Goal: Information Seeking & Learning: Learn about a topic

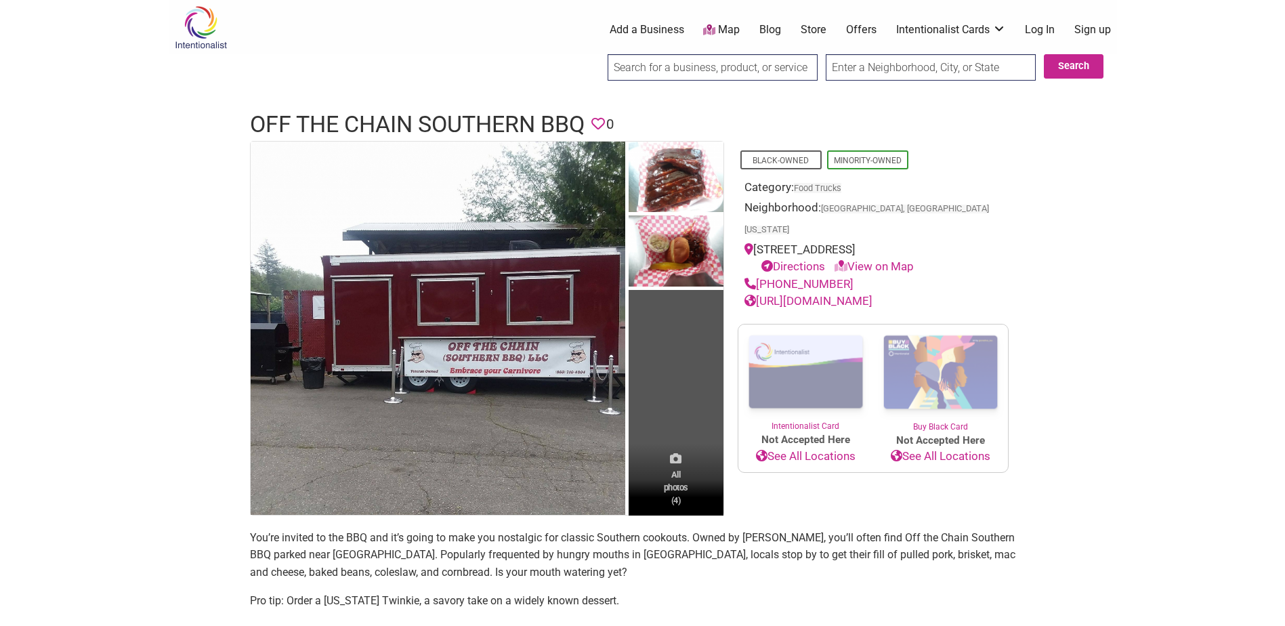
click at [667, 480] on span "All photos (4)" at bounding box center [676, 487] width 24 height 39
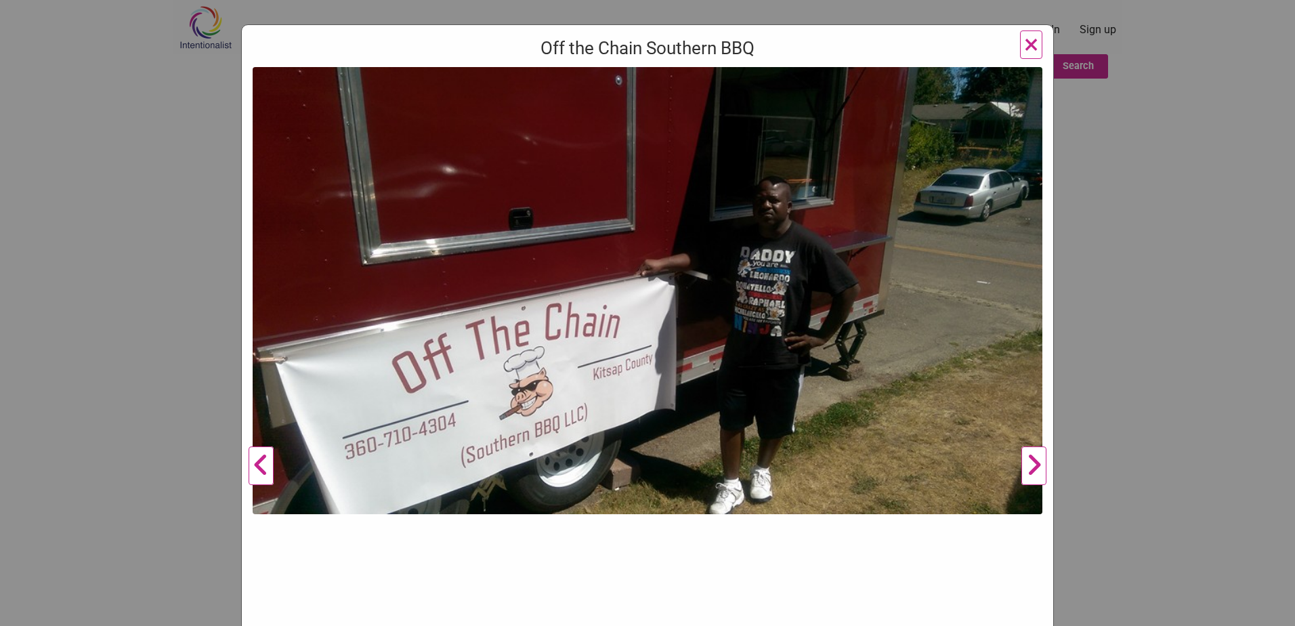
scroll to position [246, 0]
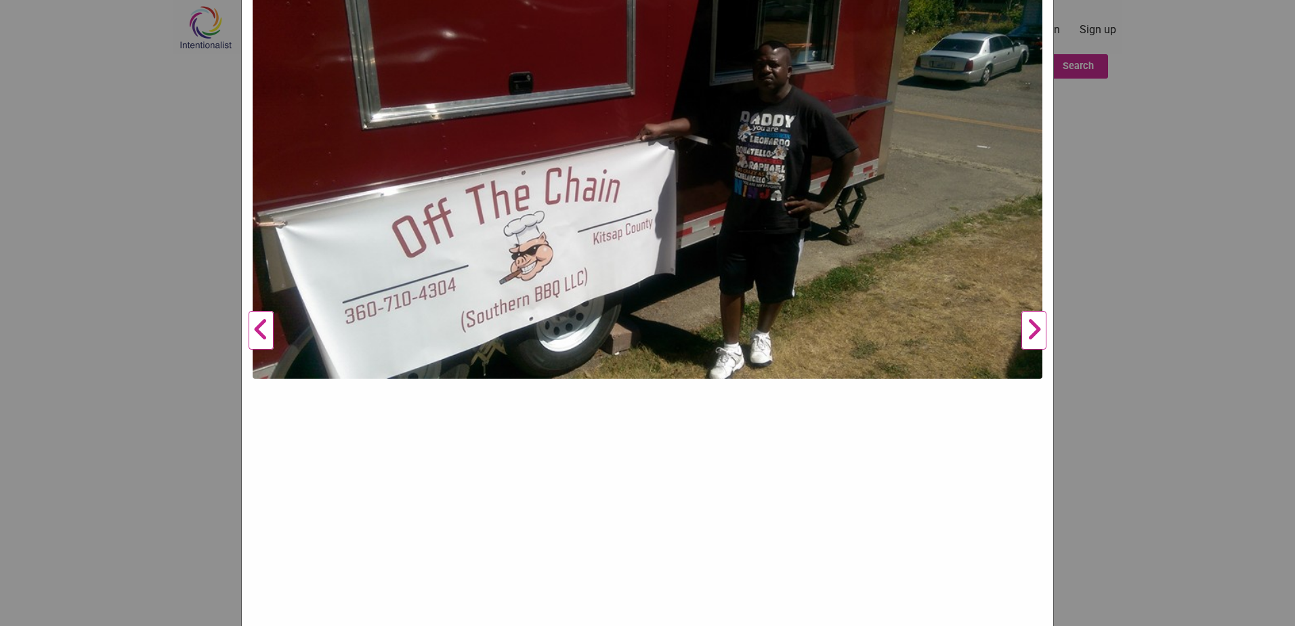
click at [1030, 327] on button "Next" at bounding box center [1033, 331] width 37 height 798
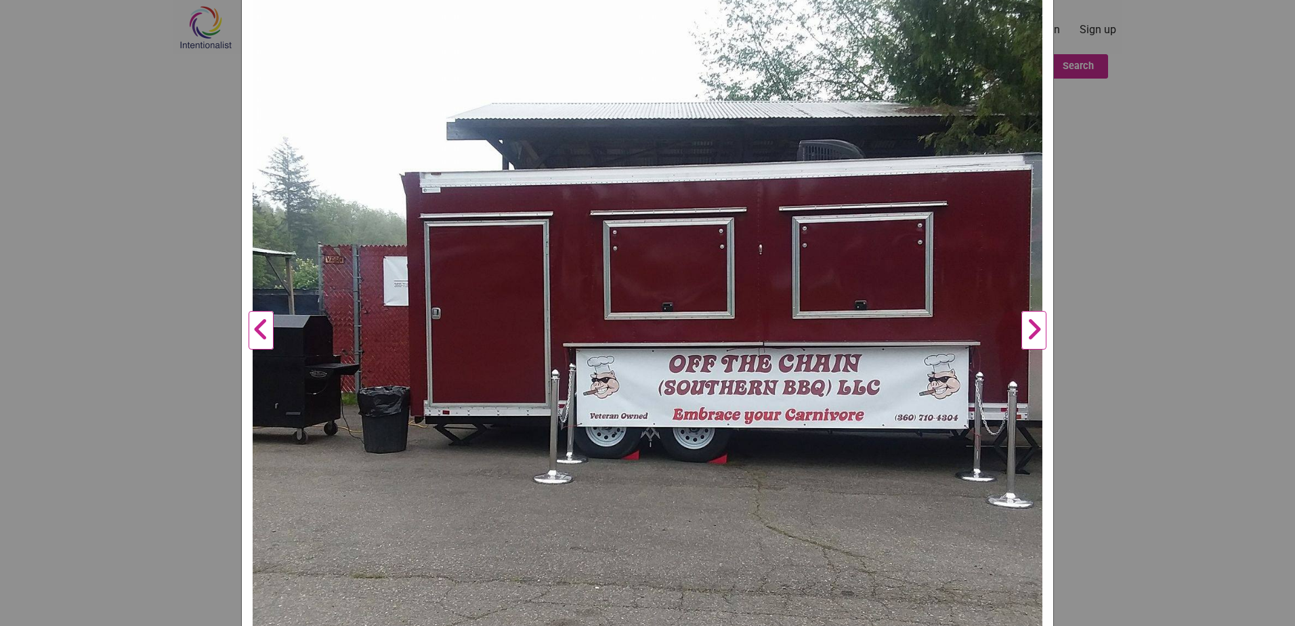
click at [1033, 329] on button "Next" at bounding box center [1033, 331] width 37 height 798
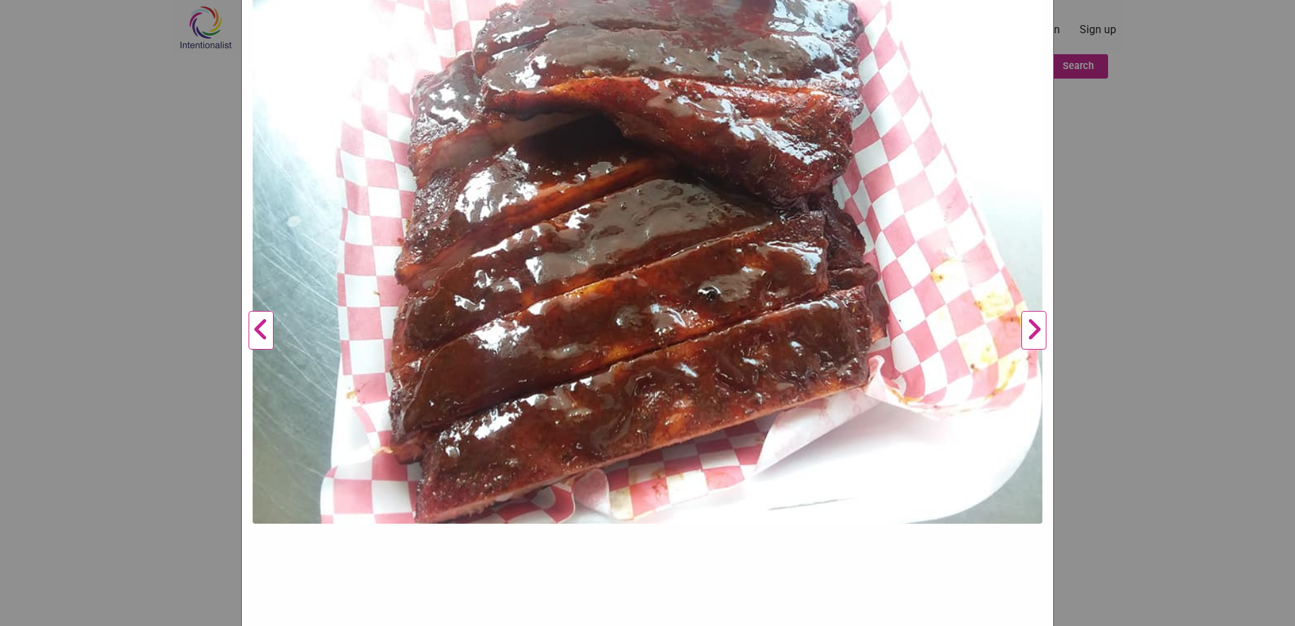
click at [1033, 329] on button "Next" at bounding box center [1033, 331] width 37 height 798
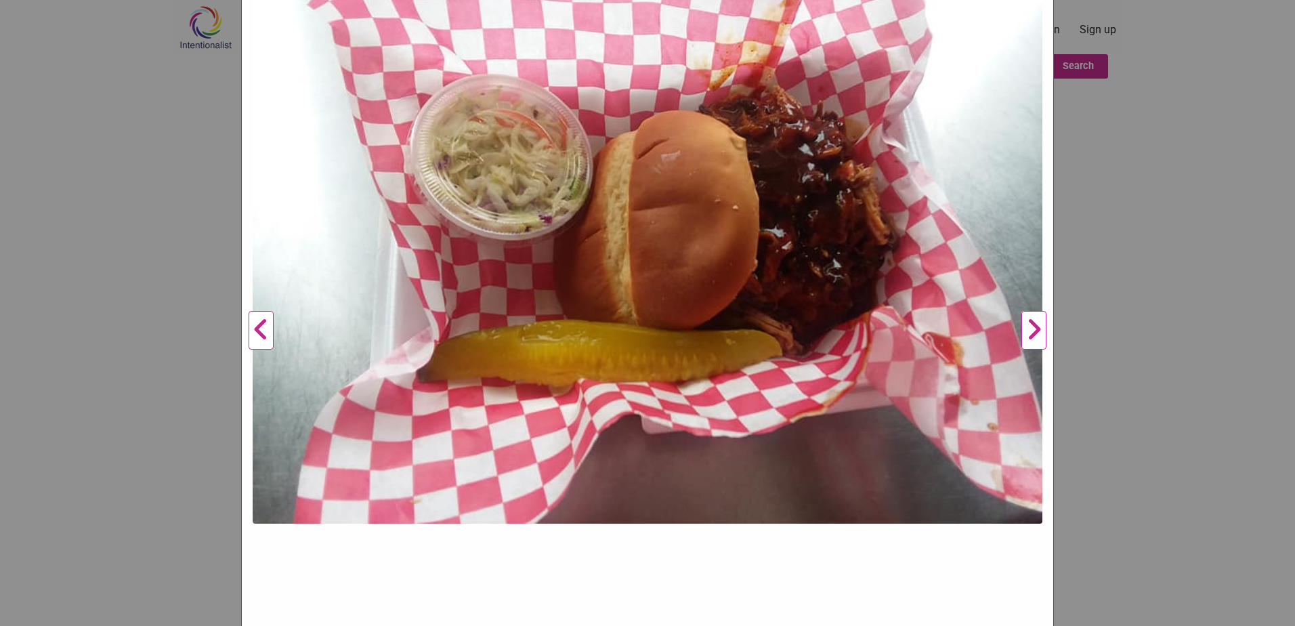
click at [1033, 329] on button "Next" at bounding box center [1033, 331] width 37 height 798
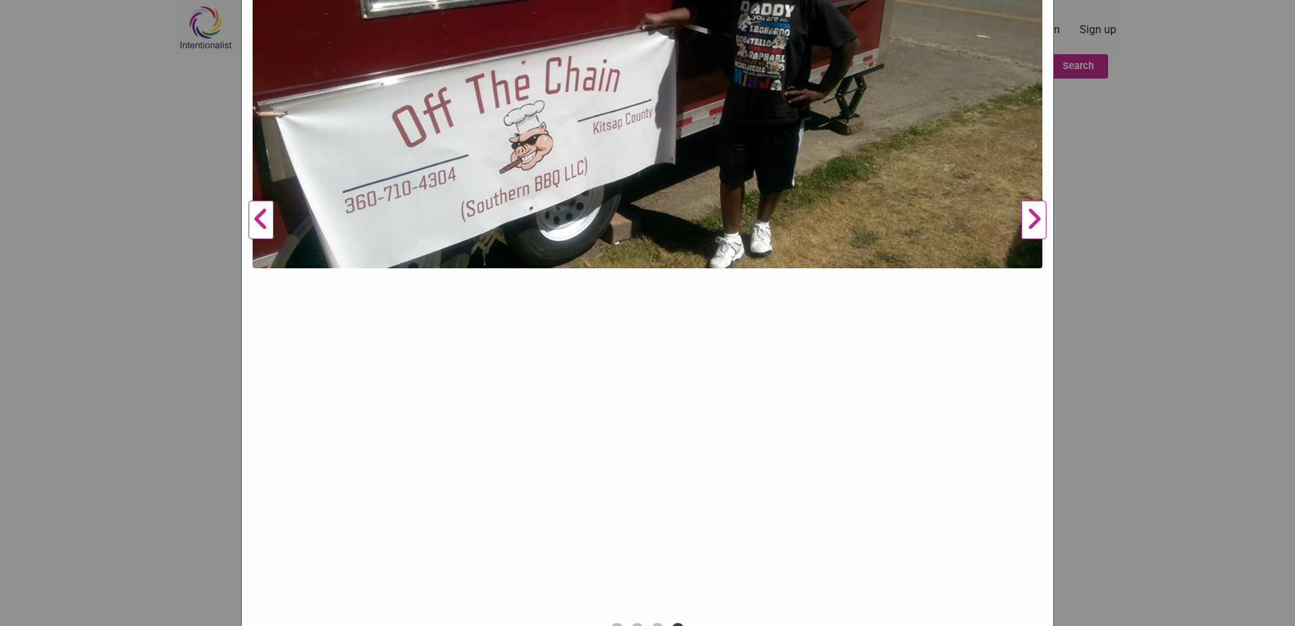
scroll to position [354, 0]
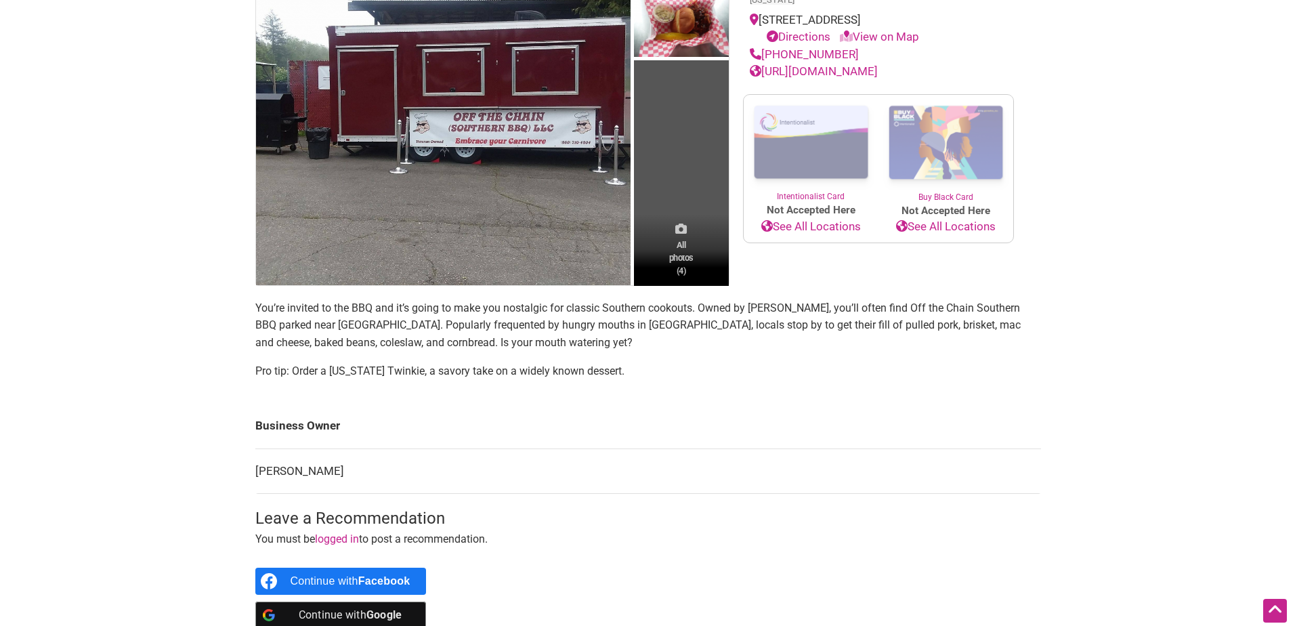
scroll to position [203, 0]
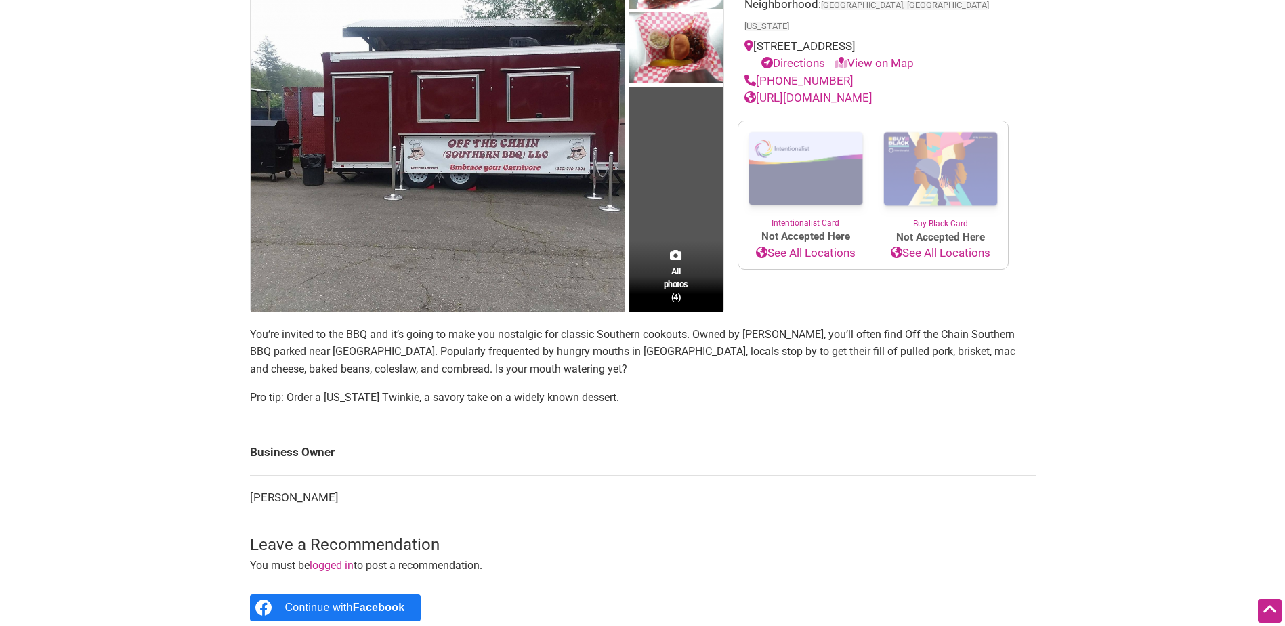
click at [673, 264] on div "All photos (4)" at bounding box center [676, 275] width 95 height 71
click at [670, 282] on span "All photos (4)" at bounding box center [676, 284] width 24 height 39
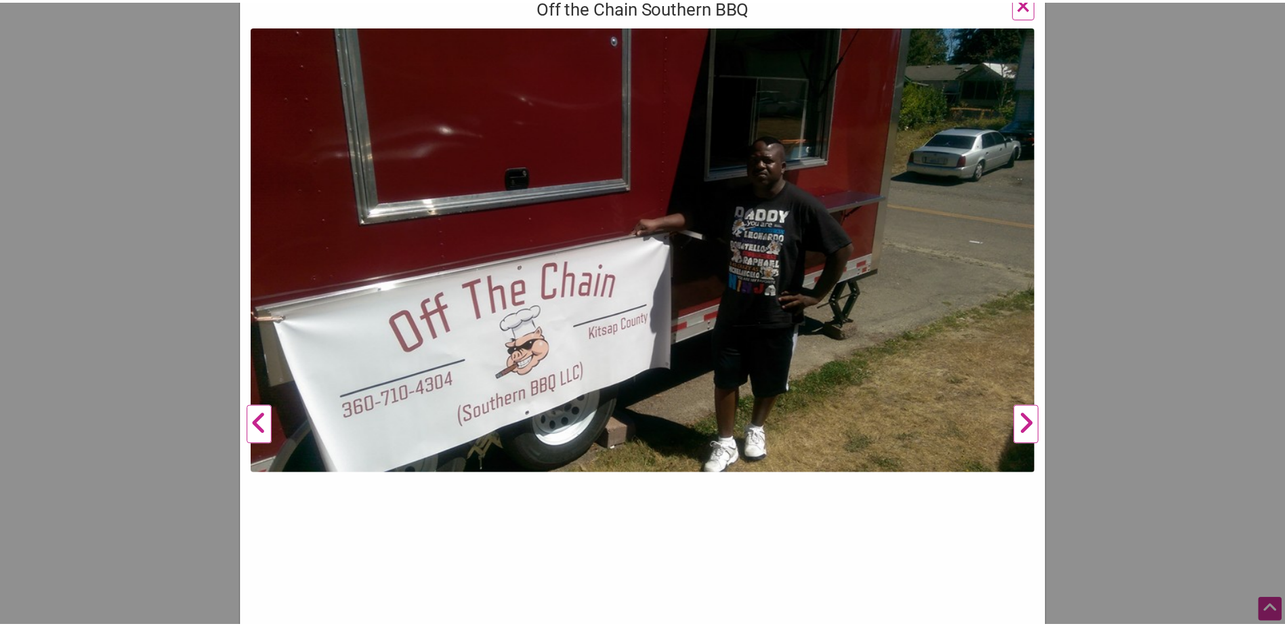
scroll to position [135, 0]
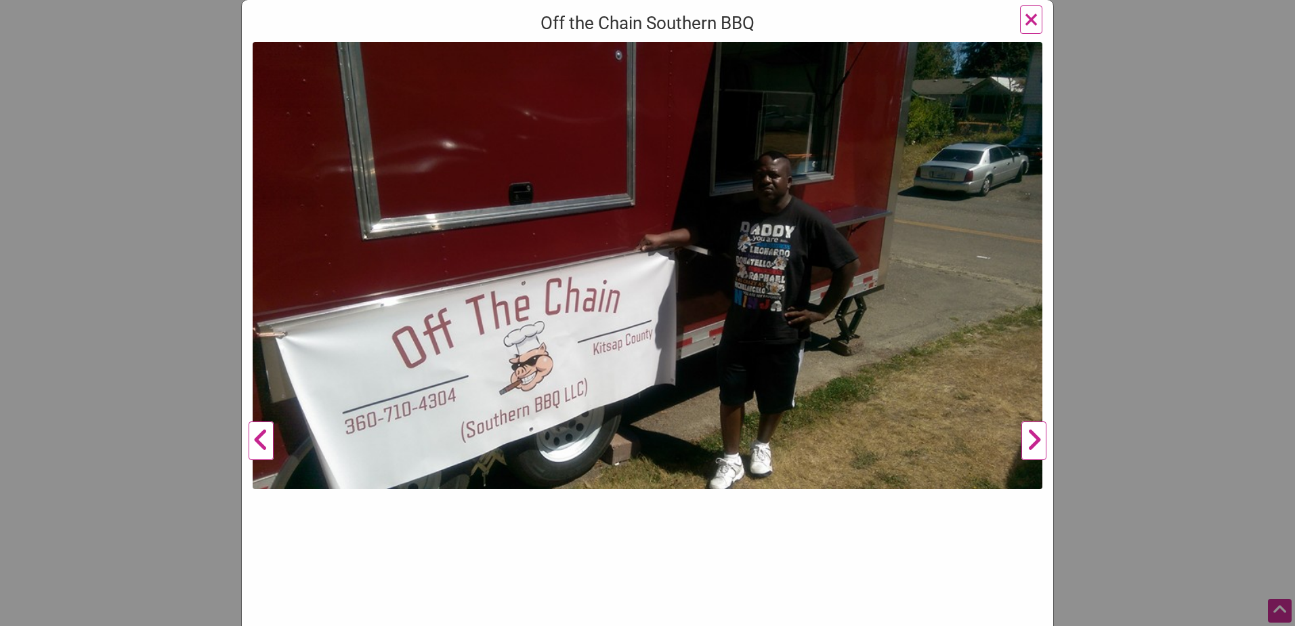
click at [1030, 434] on button "Next" at bounding box center [1033, 441] width 37 height 798
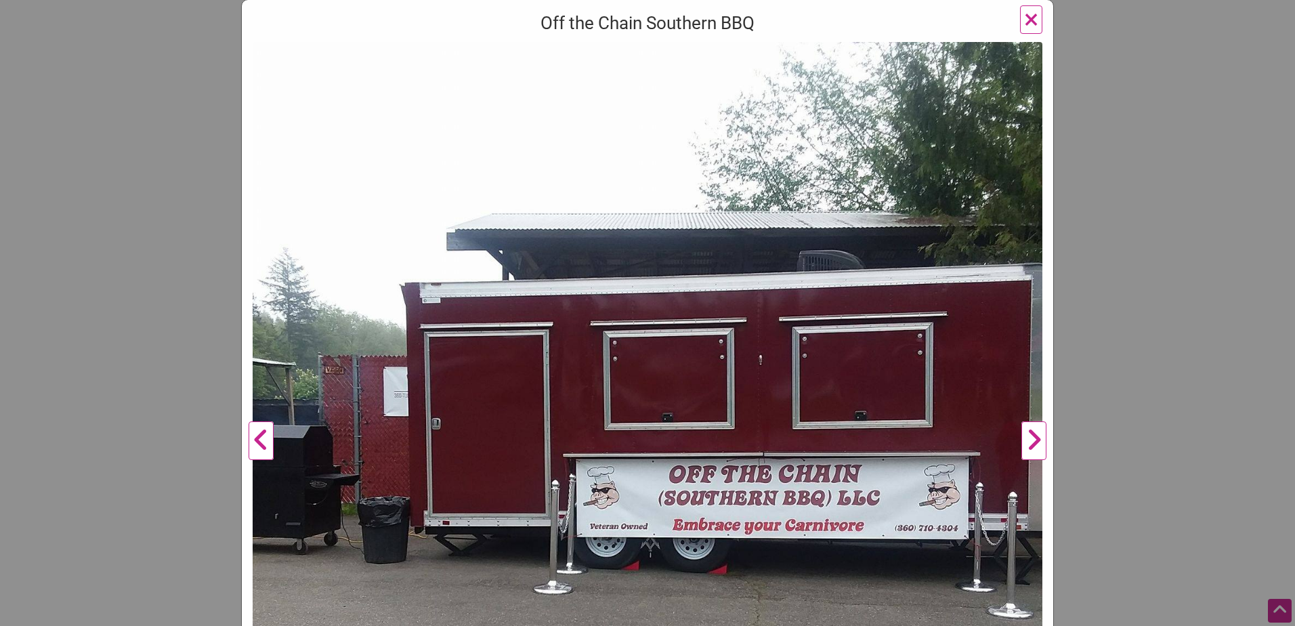
click at [1026, 435] on button "Next" at bounding box center [1033, 441] width 37 height 798
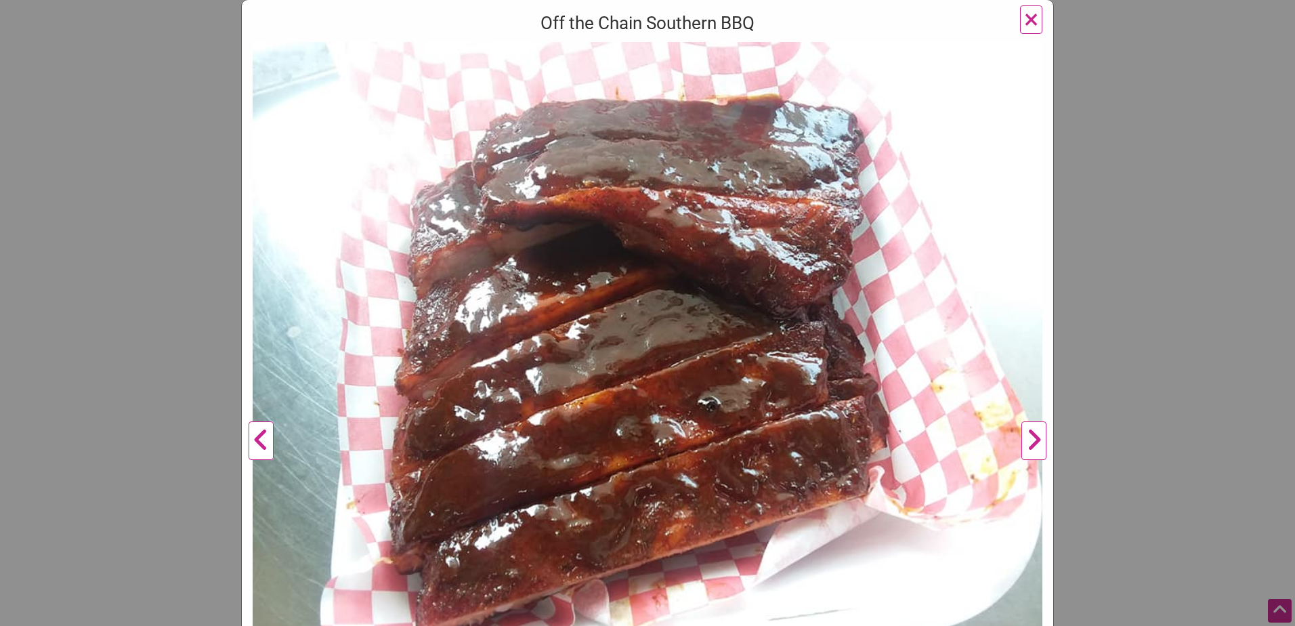
click at [1026, 18] on span "×" at bounding box center [1031, 19] width 14 height 32
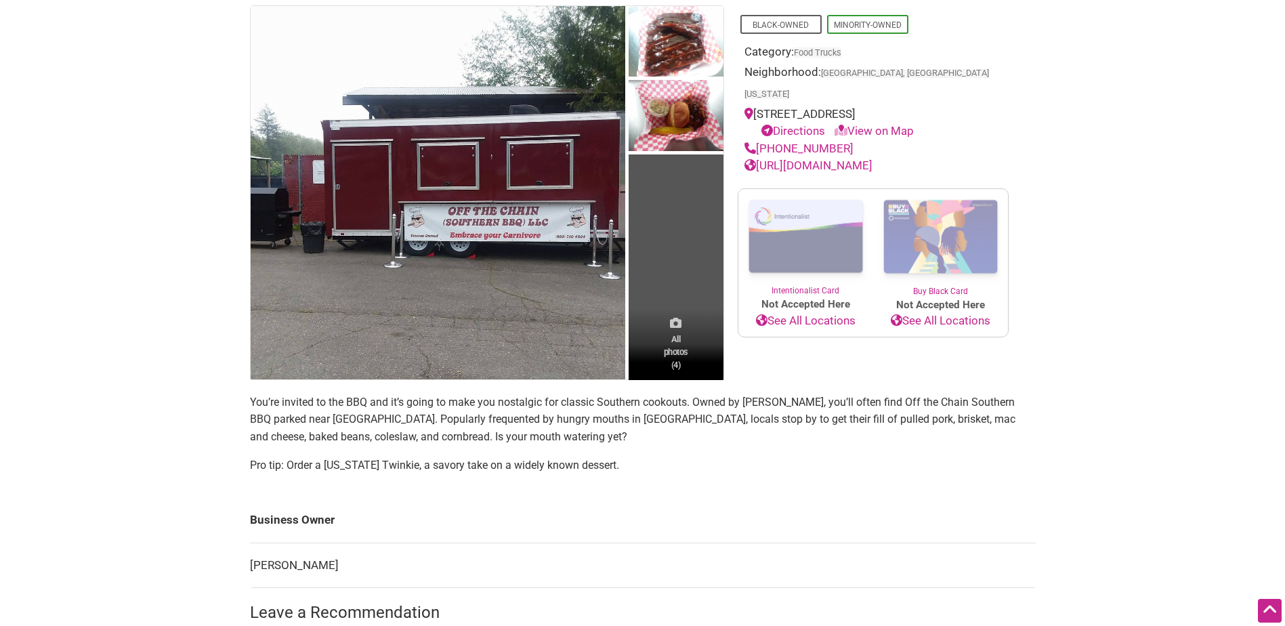
click at [672, 345] on span "All photos (4)" at bounding box center [676, 352] width 24 height 39
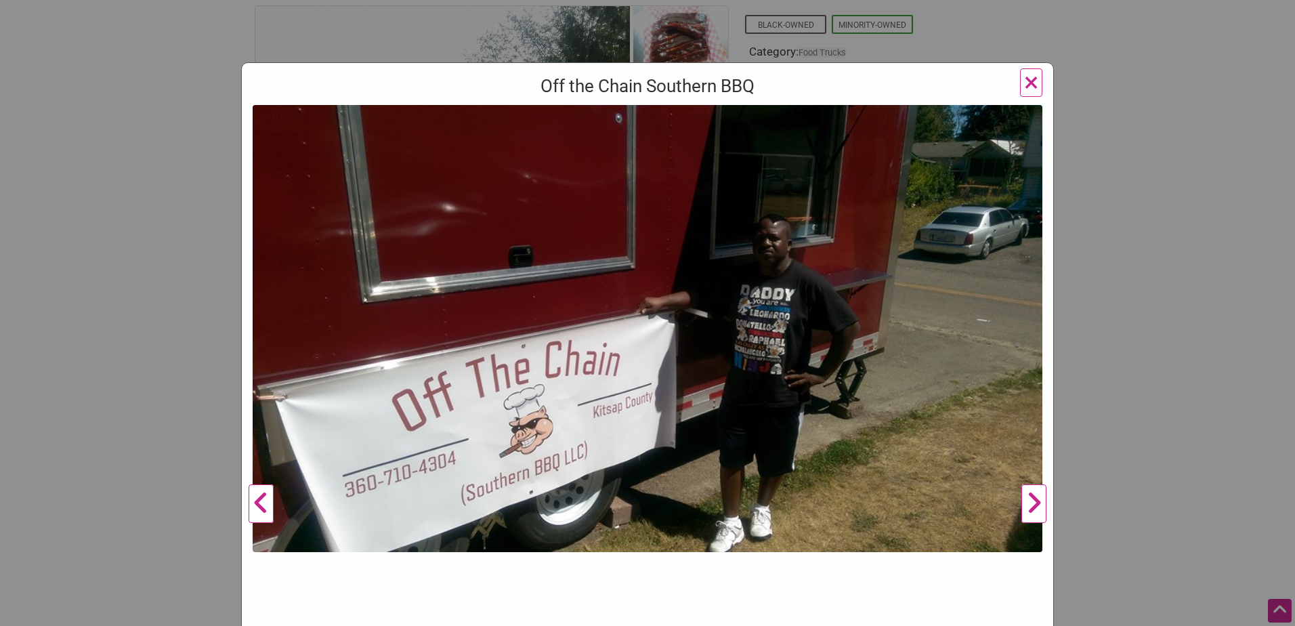
scroll to position [68, 0]
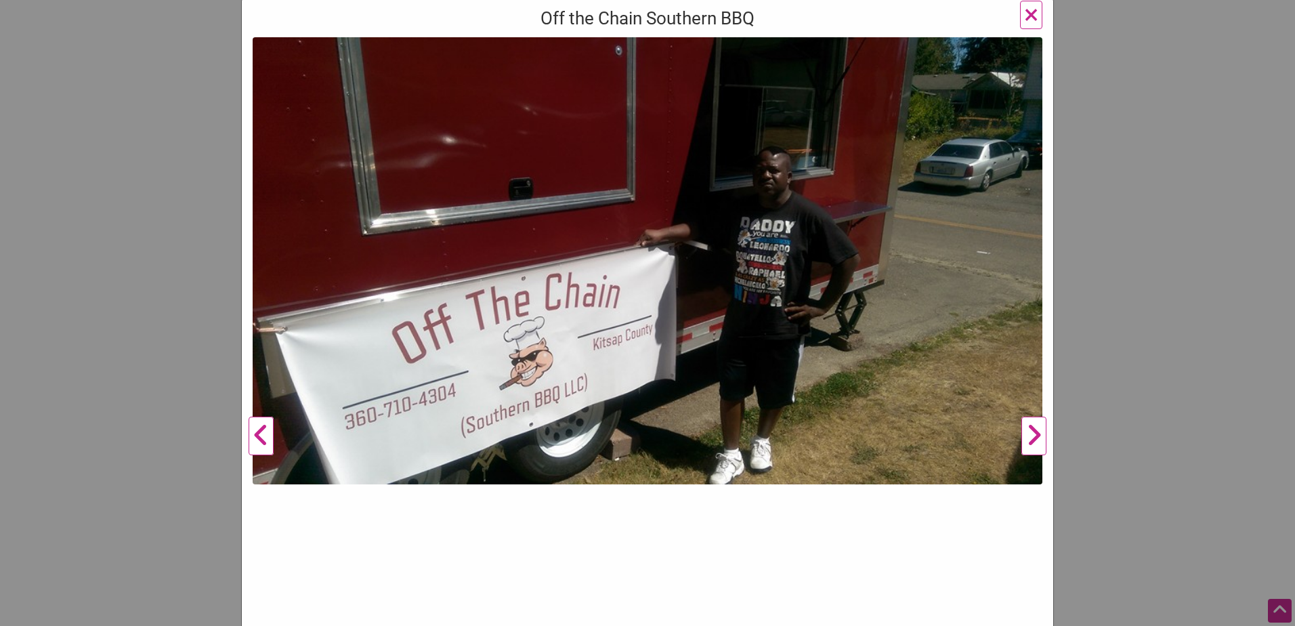
click at [1033, 433] on button "Next" at bounding box center [1033, 436] width 37 height 798
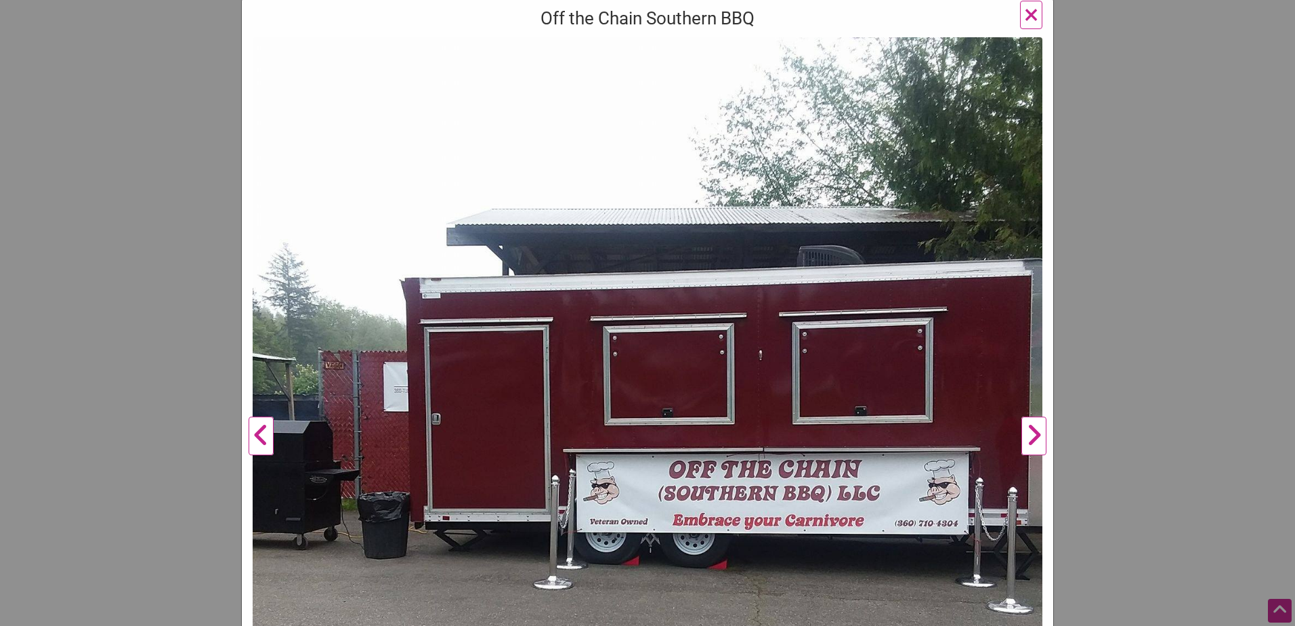
click at [1031, 433] on button "Next" at bounding box center [1033, 436] width 37 height 798
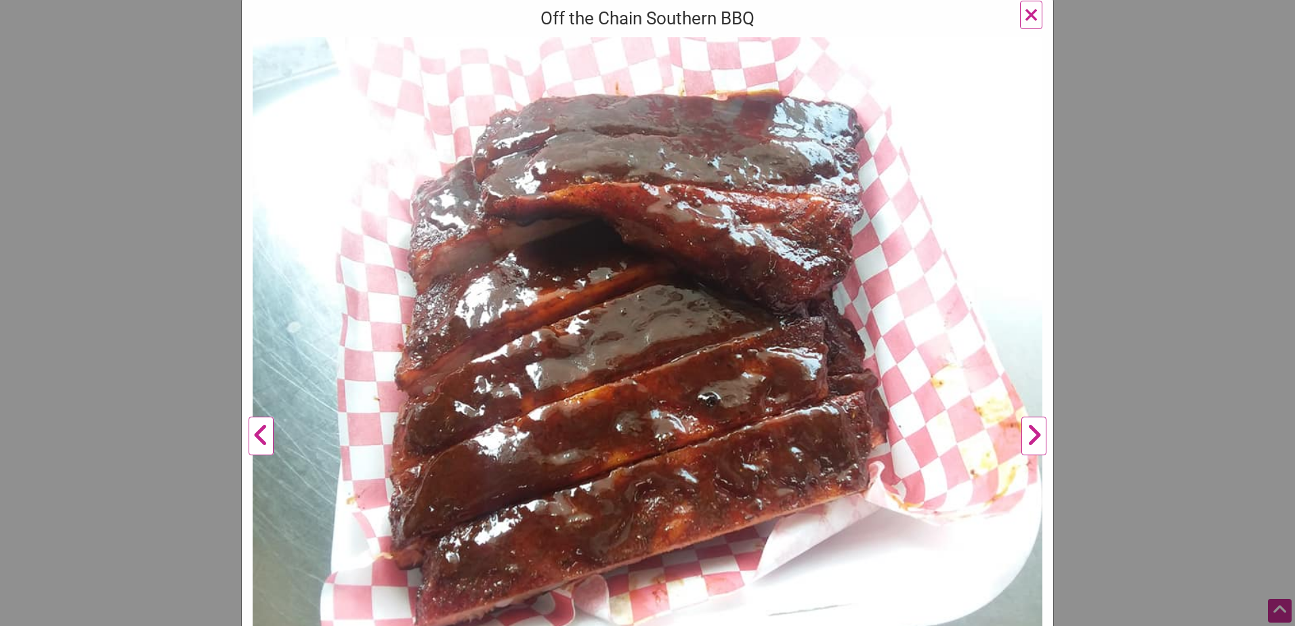
click at [1026, 433] on button "Next" at bounding box center [1033, 436] width 37 height 798
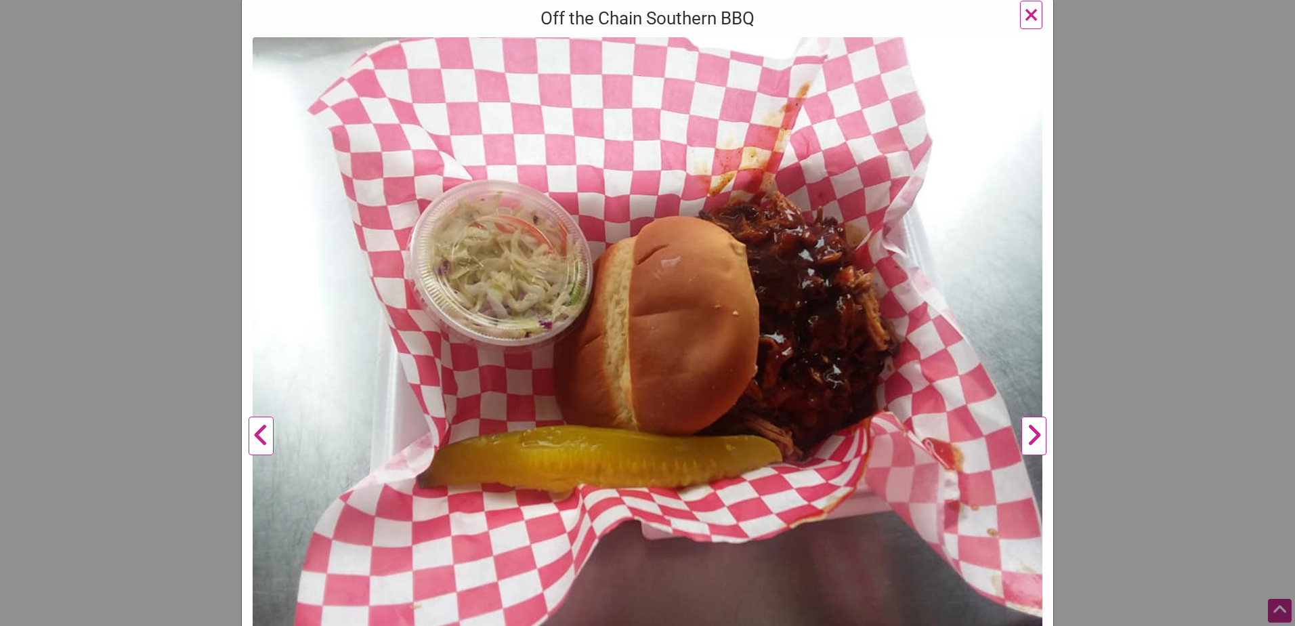
click at [1026, 433] on button "Next" at bounding box center [1033, 436] width 37 height 798
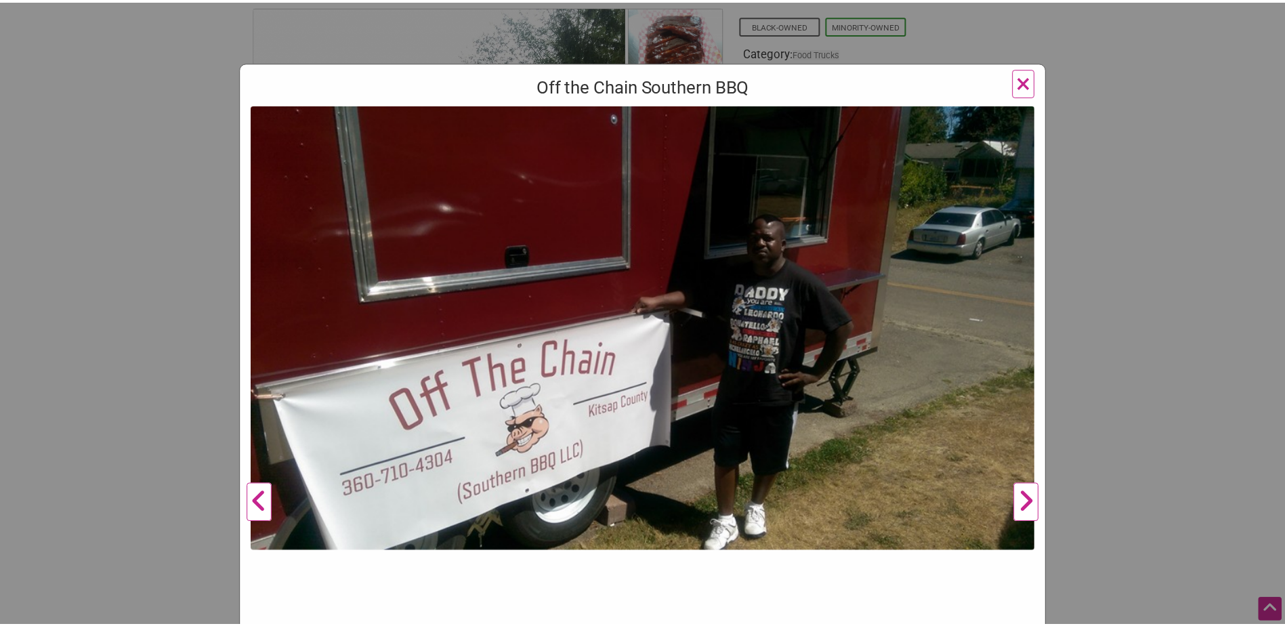
scroll to position [0, 0]
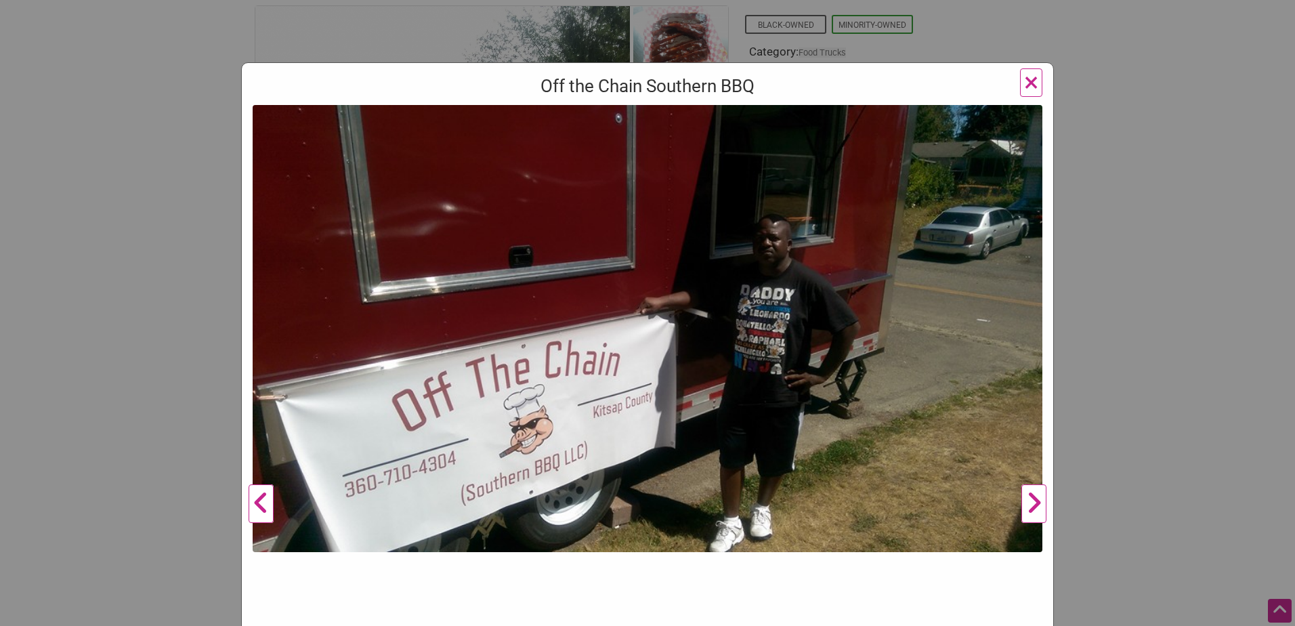
click at [1024, 80] on span "×" at bounding box center [1031, 82] width 14 height 32
